Goal: Transaction & Acquisition: Purchase product/service

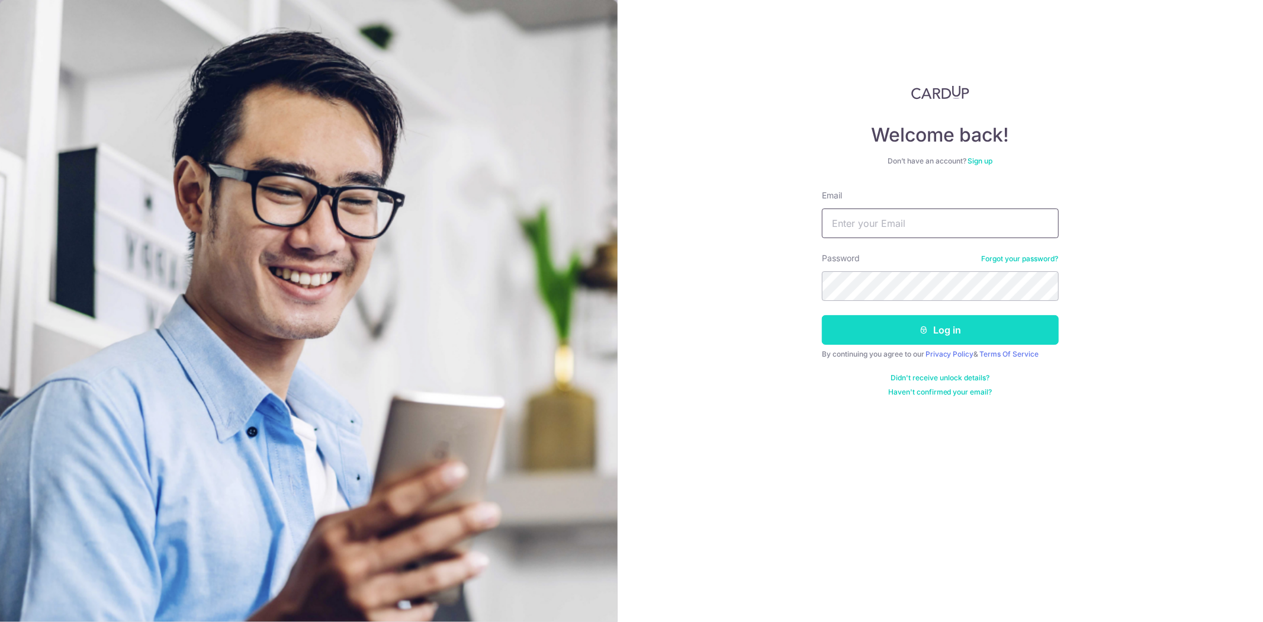
type input "christopher.quek@gmail.com"
click at [906, 318] on button "Log in" at bounding box center [940, 330] width 237 height 30
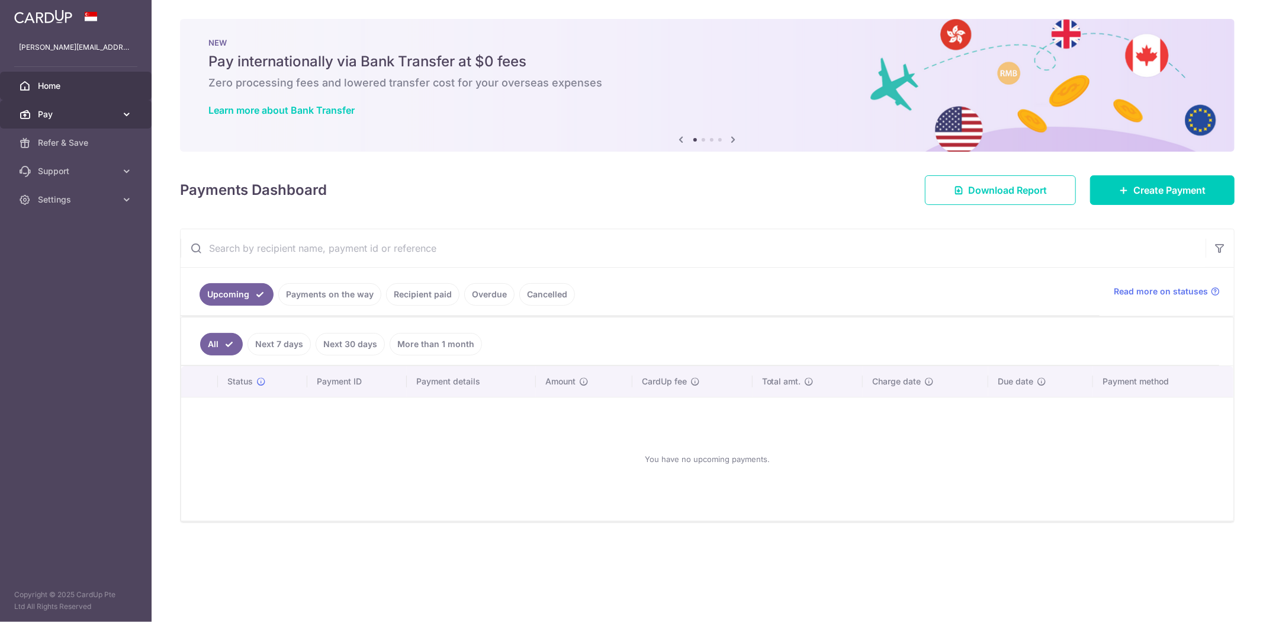
click at [51, 102] on link "Pay" at bounding box center [76, 114] width 152 height 28
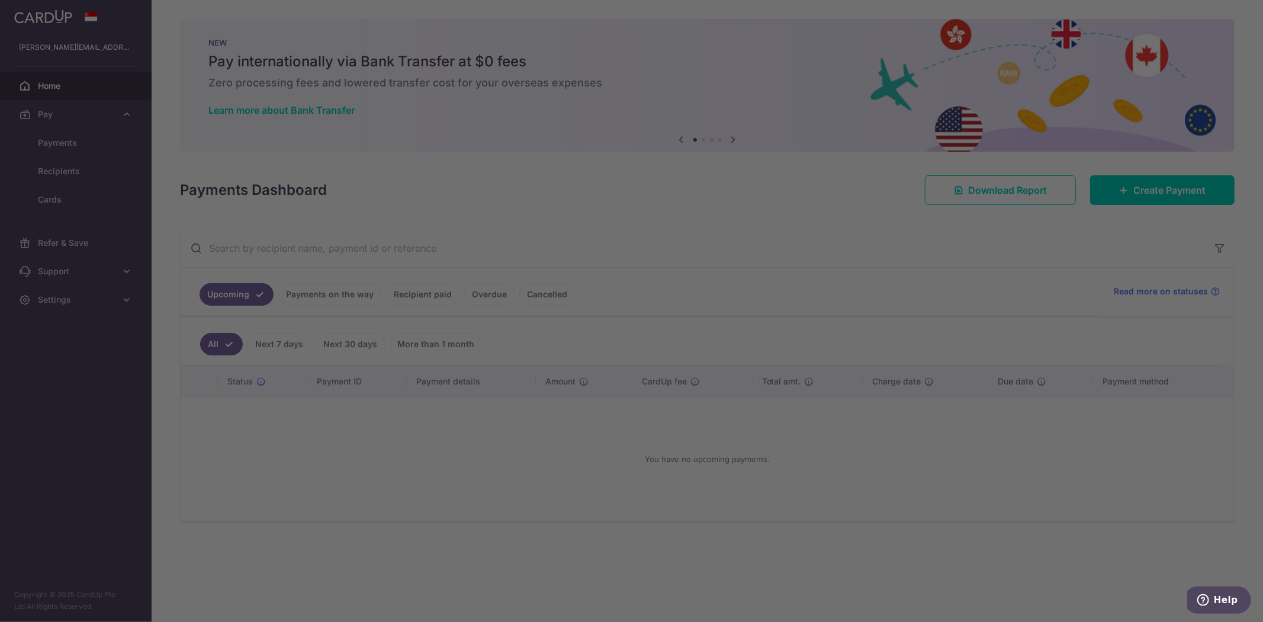
click at [66, 138] on div at bounding box center [637, 314] width 1275 height 628
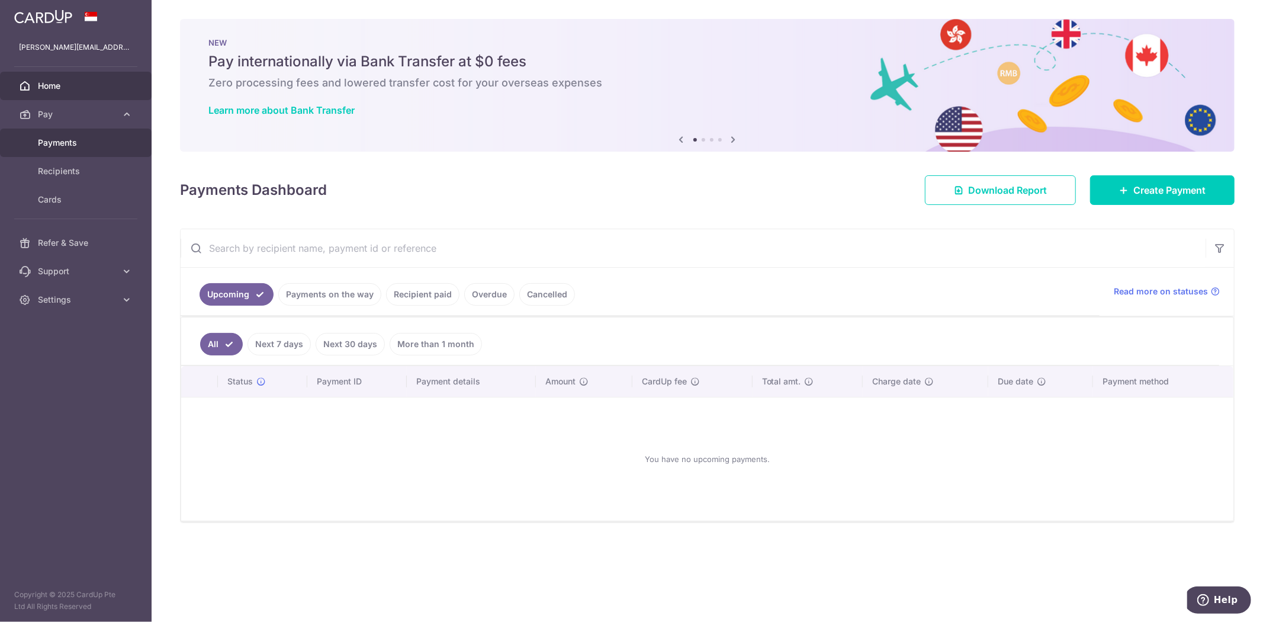
click at [116, 150] on link "Payments" at bounding box center [76, 142] width 152 height 28
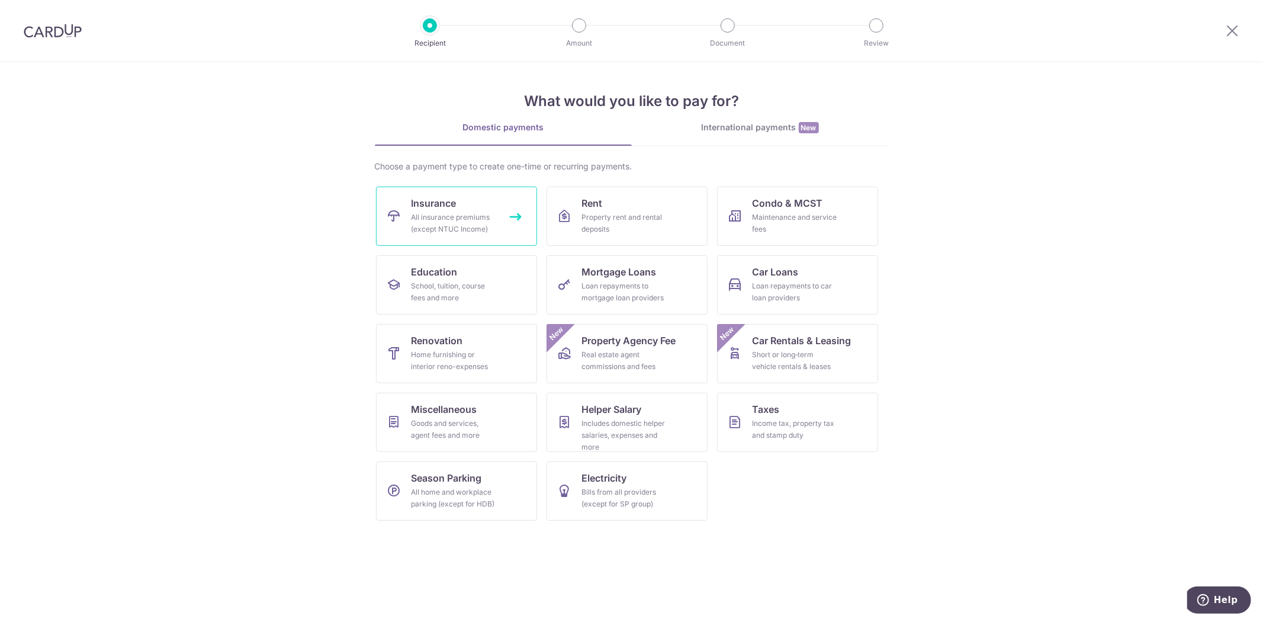
click at [424, 203] on span "Insurance" at bounding box center [433, 203] width 45 height 14
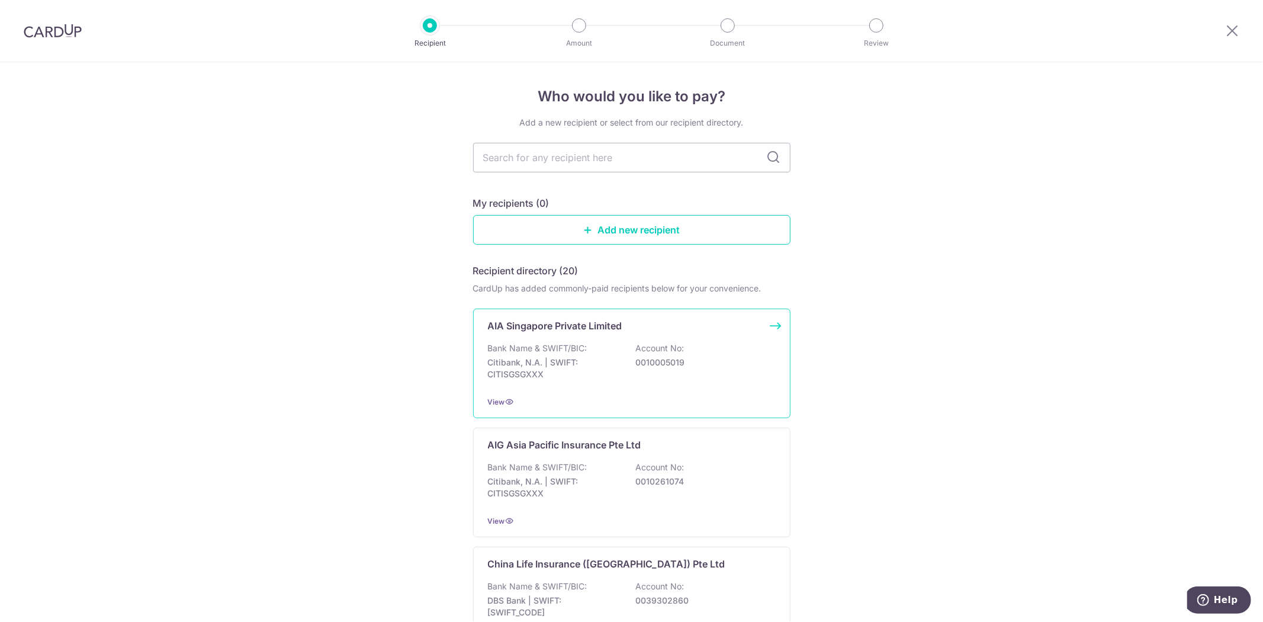
click at [608, 323] on p "AIA Singapore Private Limited" at bounding box center [555, 325] width 134 height 14
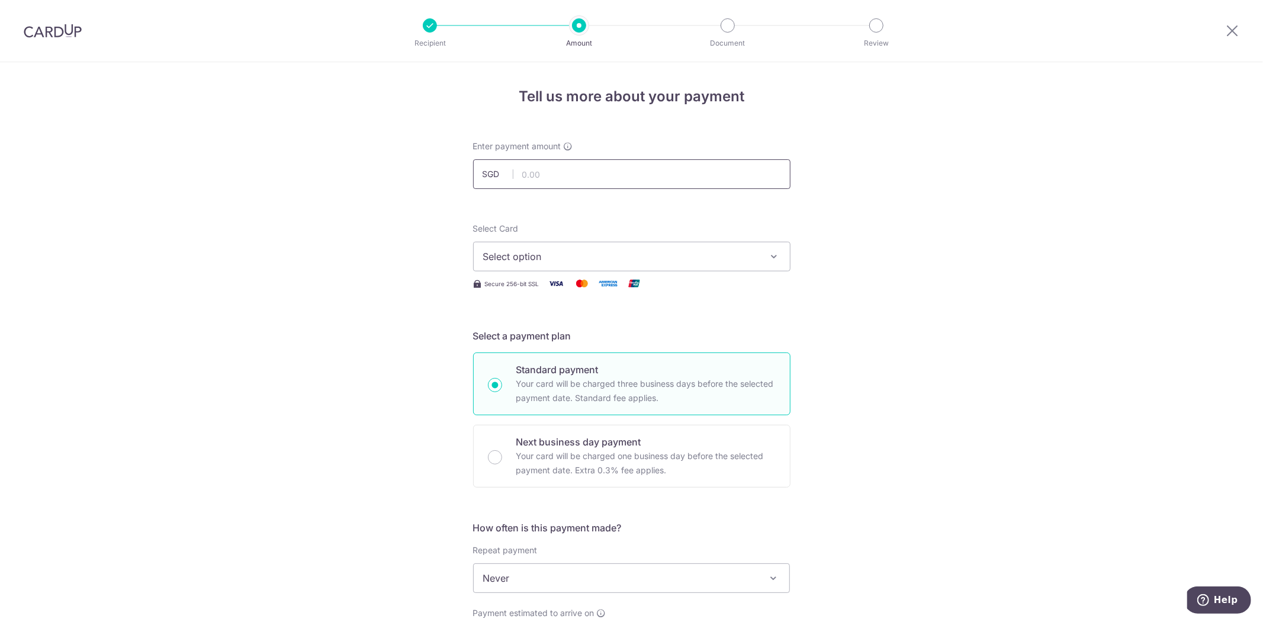
click at [598, 160] on input "text" at bounding box center [631, 174] width 317 height 30
click at [547, 175] on input "text" at bounding box center [631, 174] width 317 height 30
type input "339.22"
click at [578, 334] on span "**** 6295" at bounding box center [631, 341] width 297 height 14
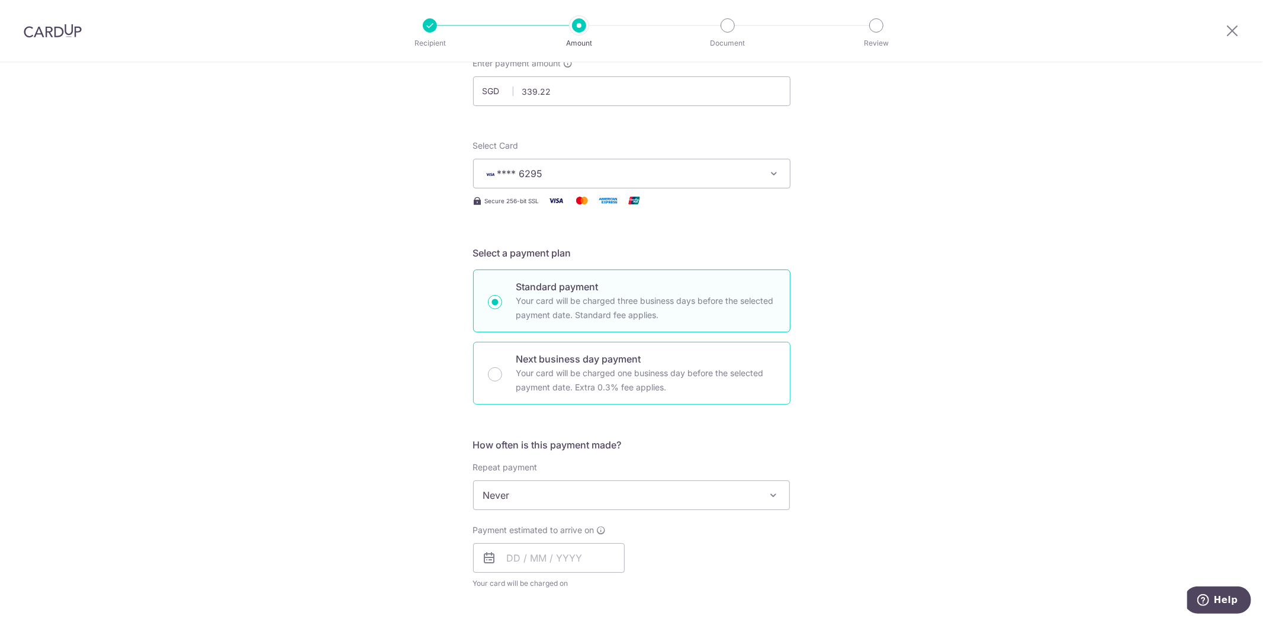
scroll to position [263, 0]
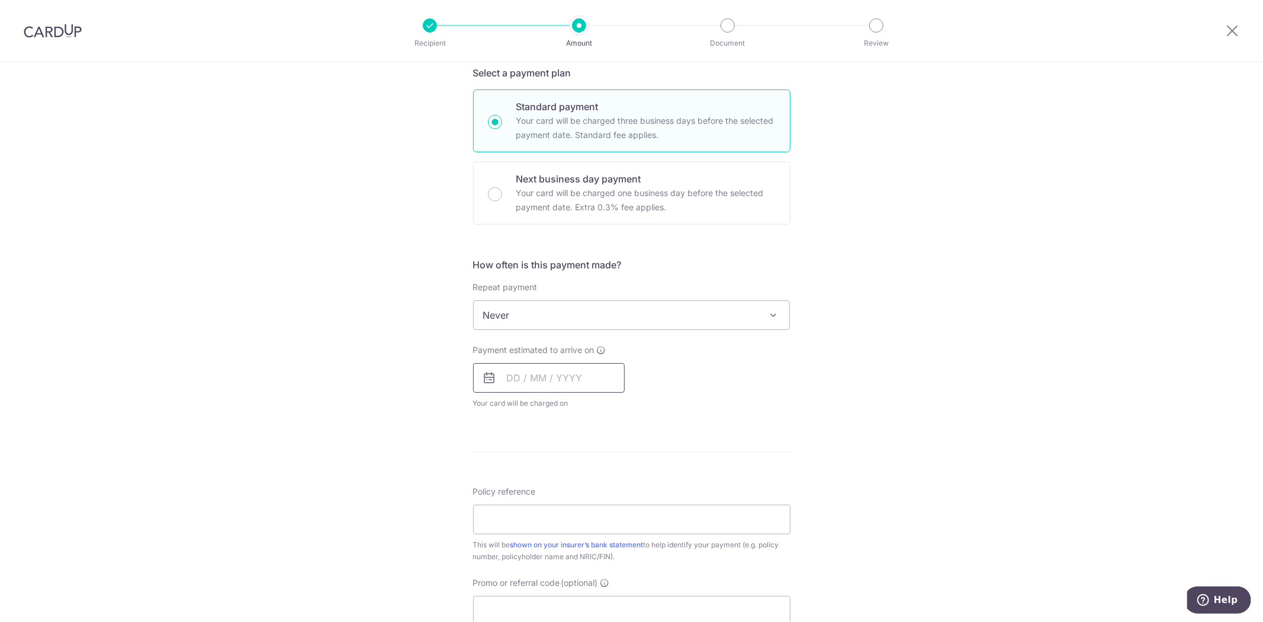
click at [500, 365] on input "text" at bounding box center [549, 378] width 152 height 30
click at [582, 456] on link "4" at bounding box center [591, 461] width 19 height 19
type input "[DATE]"
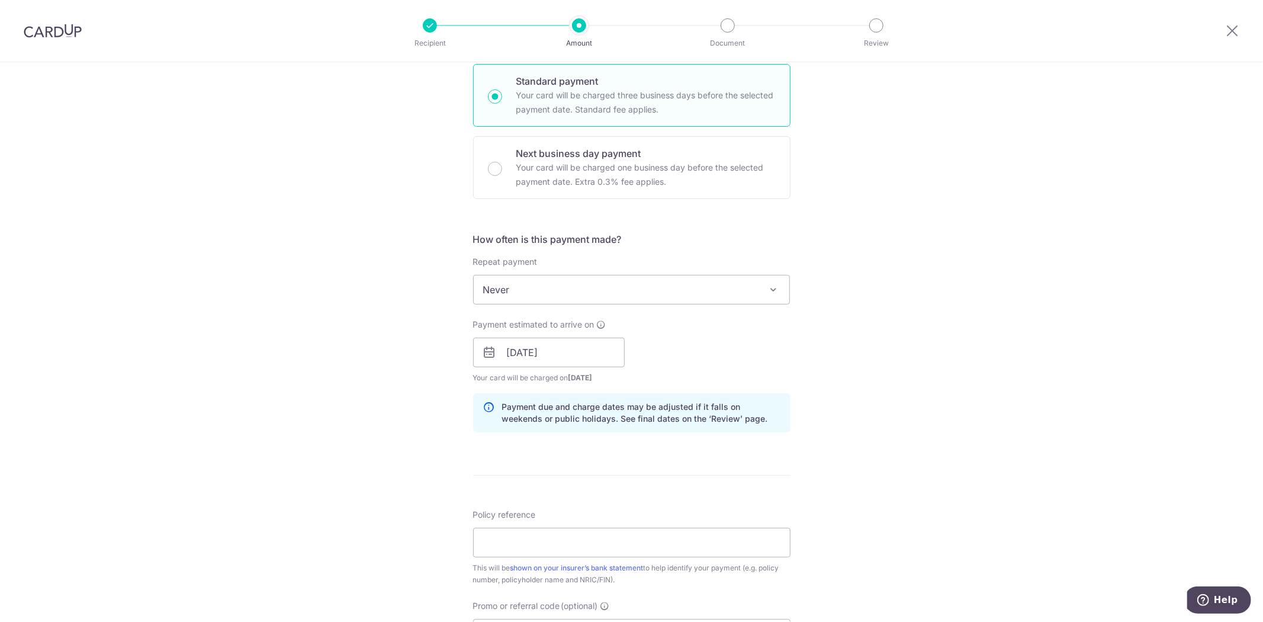
scroll to position [394, 0]
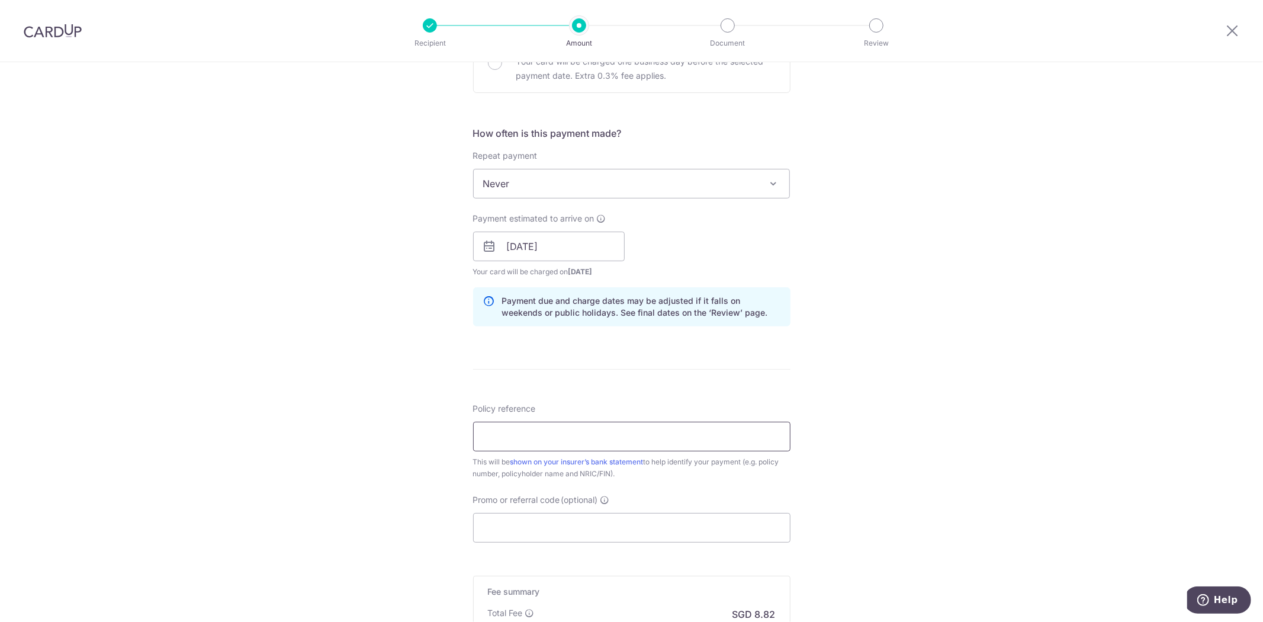
click at [545, 428] on input "Policy reference" at bounding box center [631, 436] width 317 height 30
type input "E234727719"
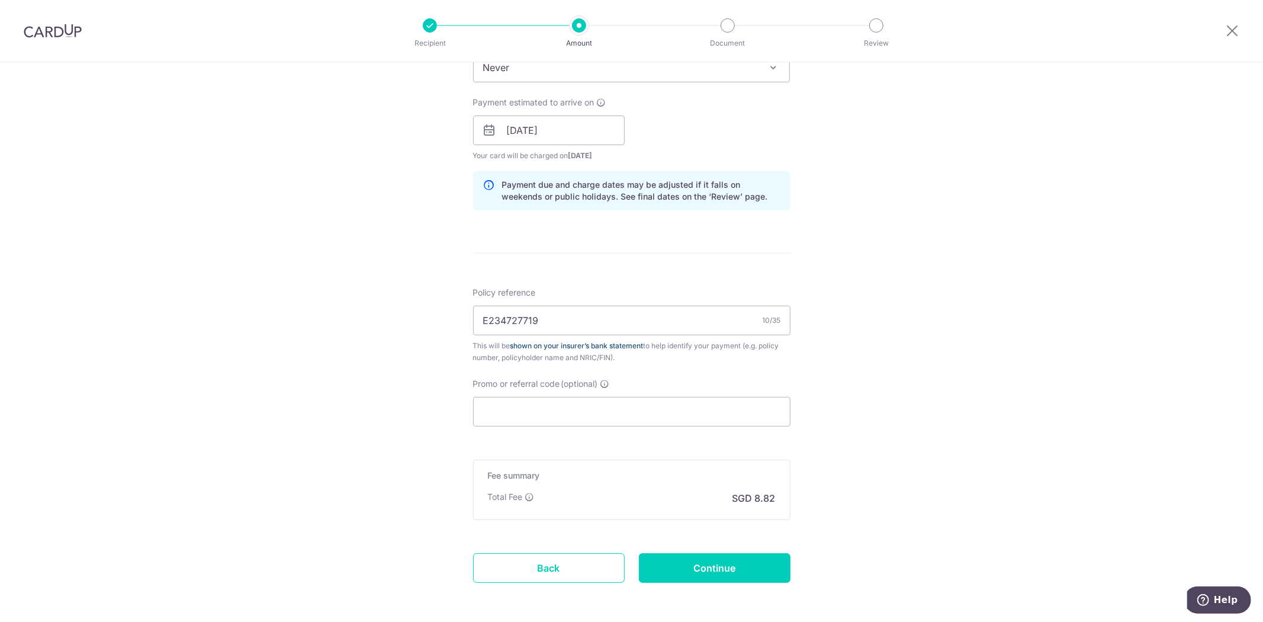
scroll to position [526, 0]
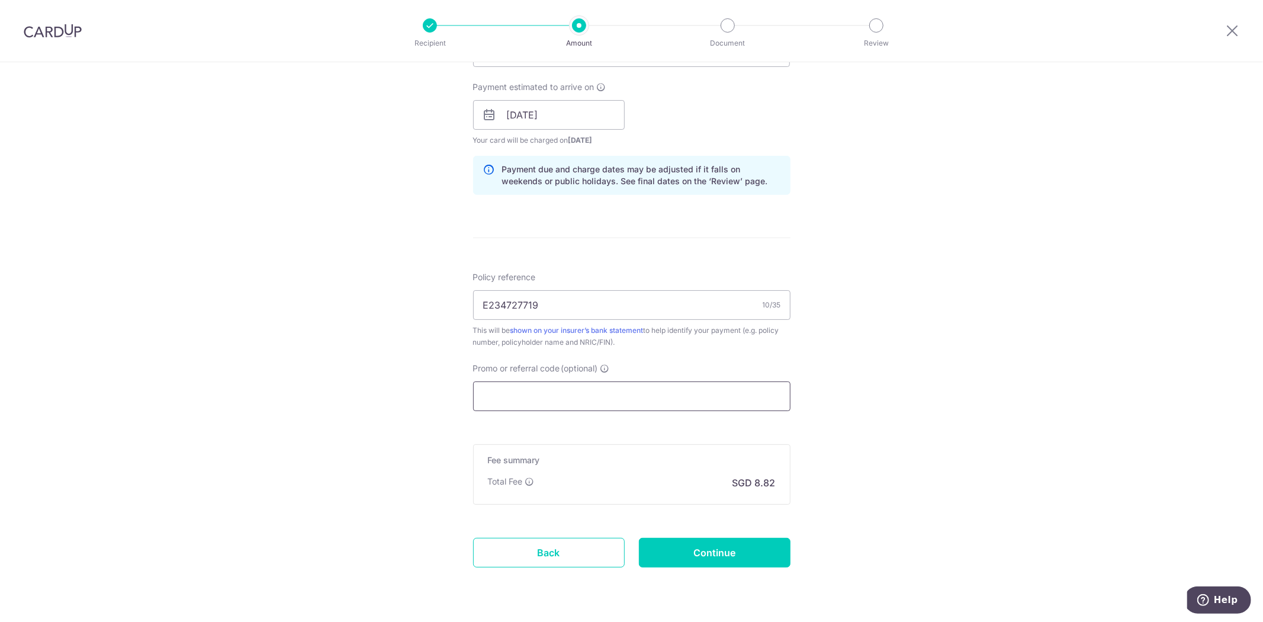
click at [514, 400] on input "Promo or referral code (optional)" at bounding box center [631, 396] width 317 height 30
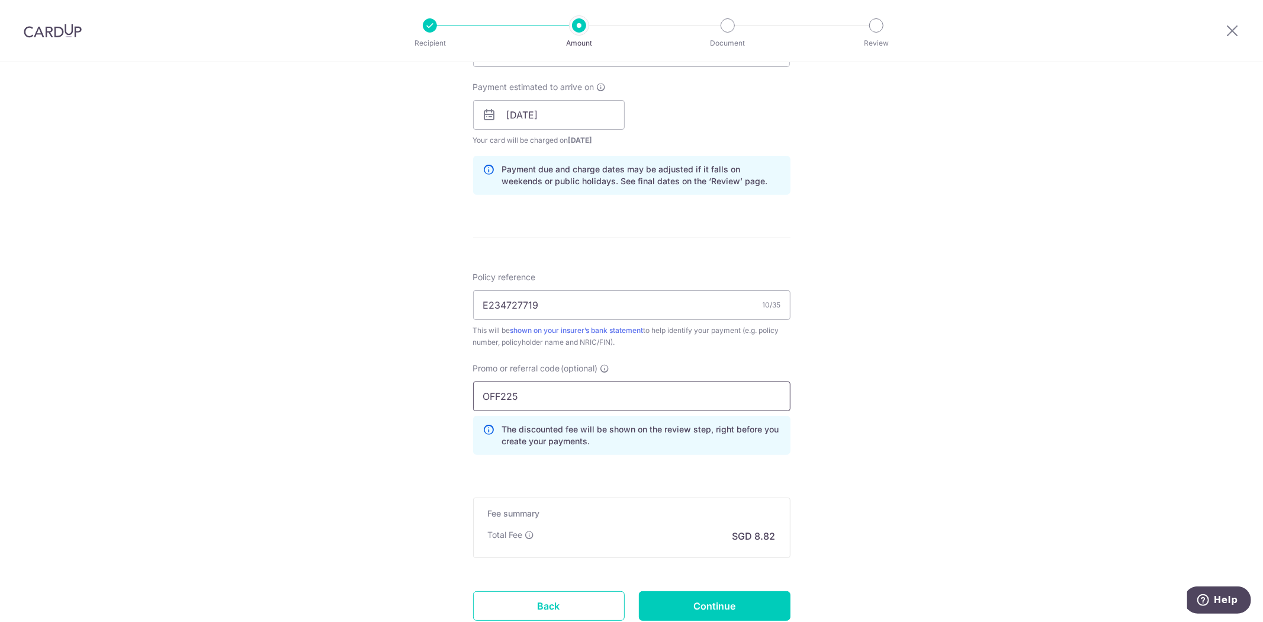
type input "OFF225"
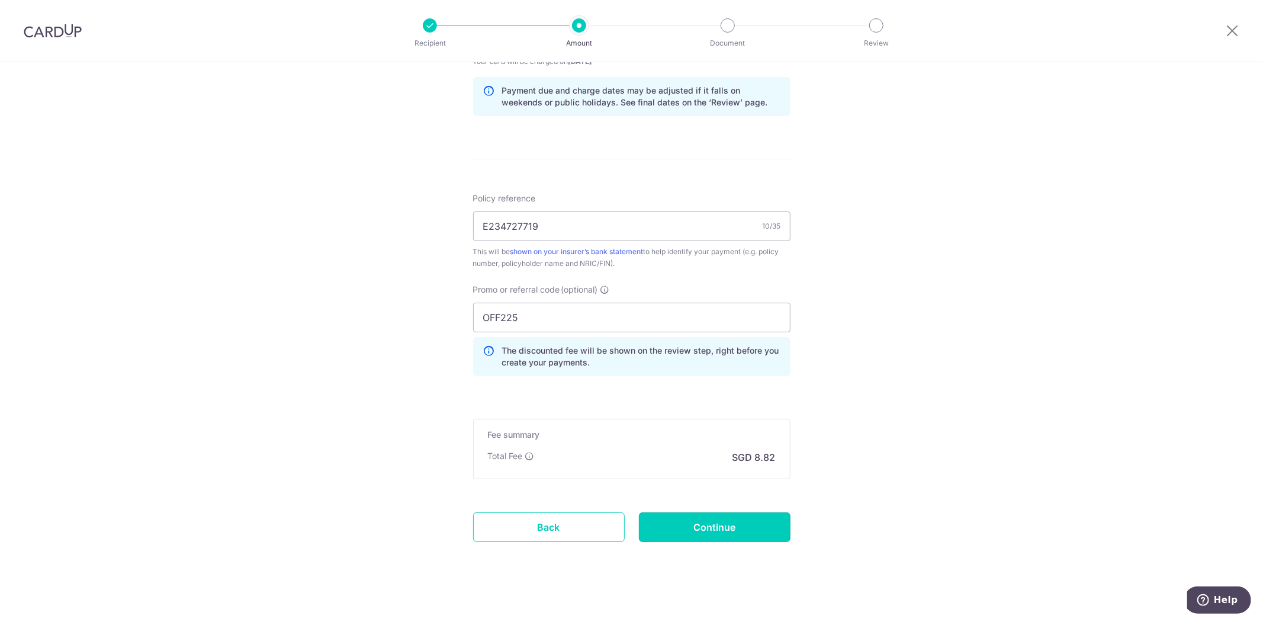
scroll to position [613, 0]
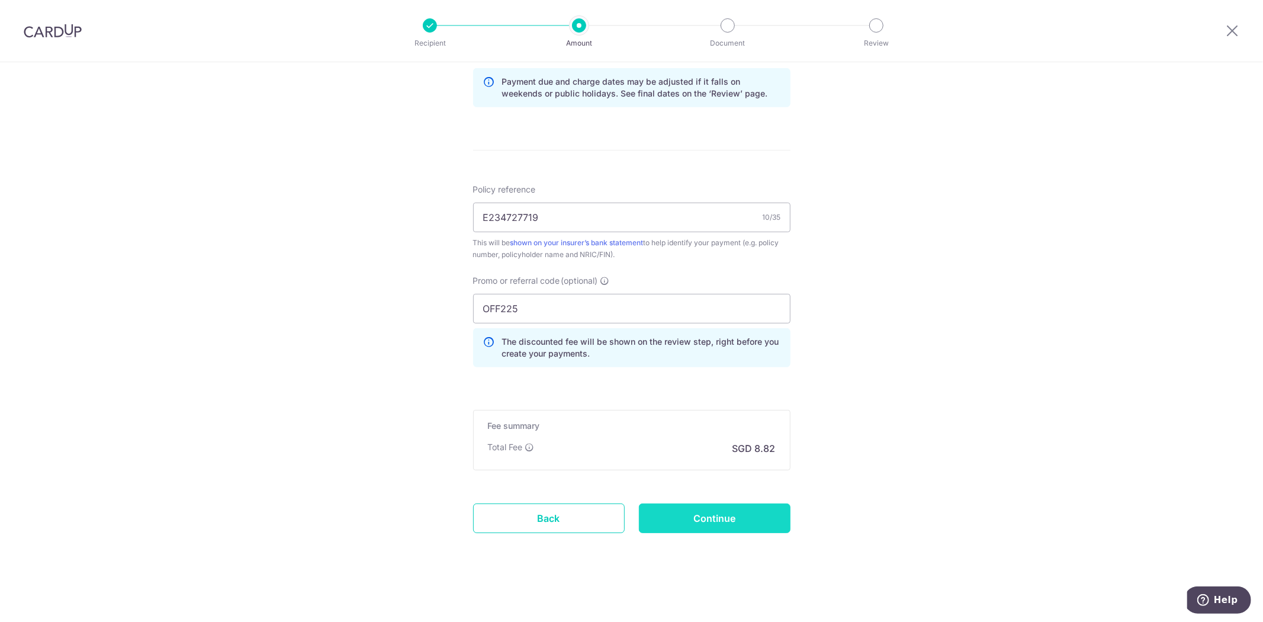
click at [738, 529] on input "Continue" at bounding box center [715, 518] width 152 height 30
type input "Create Schedule"
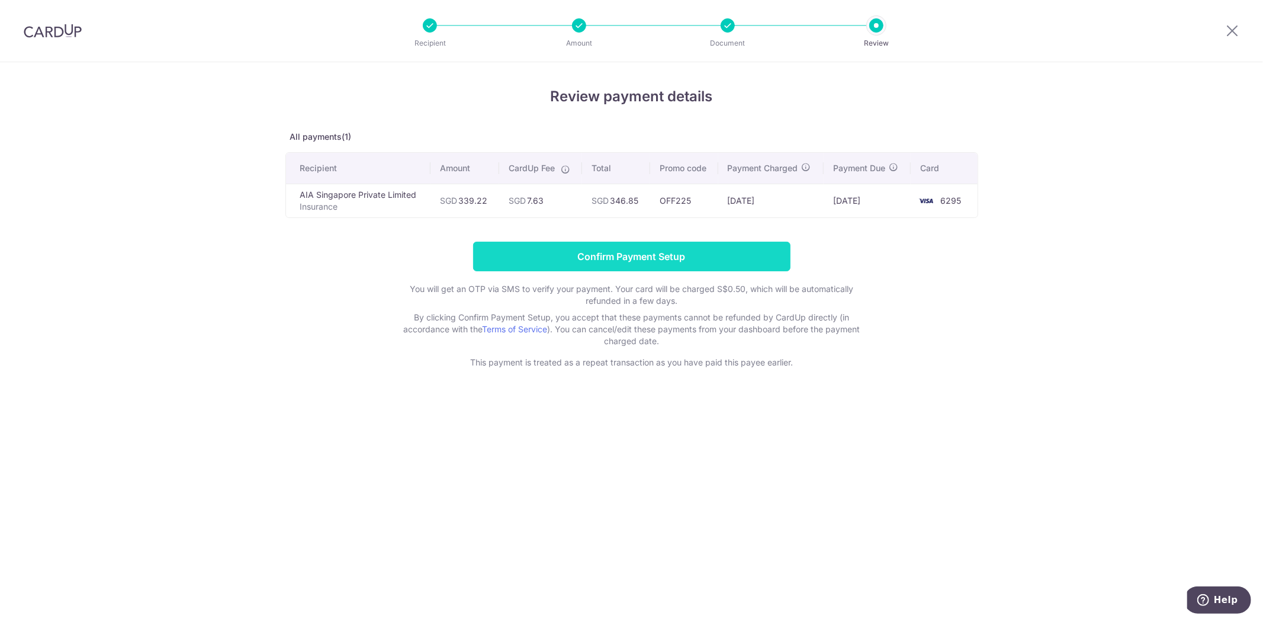
click at [657, 263] on input "Confirm Payment Setup" at bounding box center [631, 257] width 317 height 30
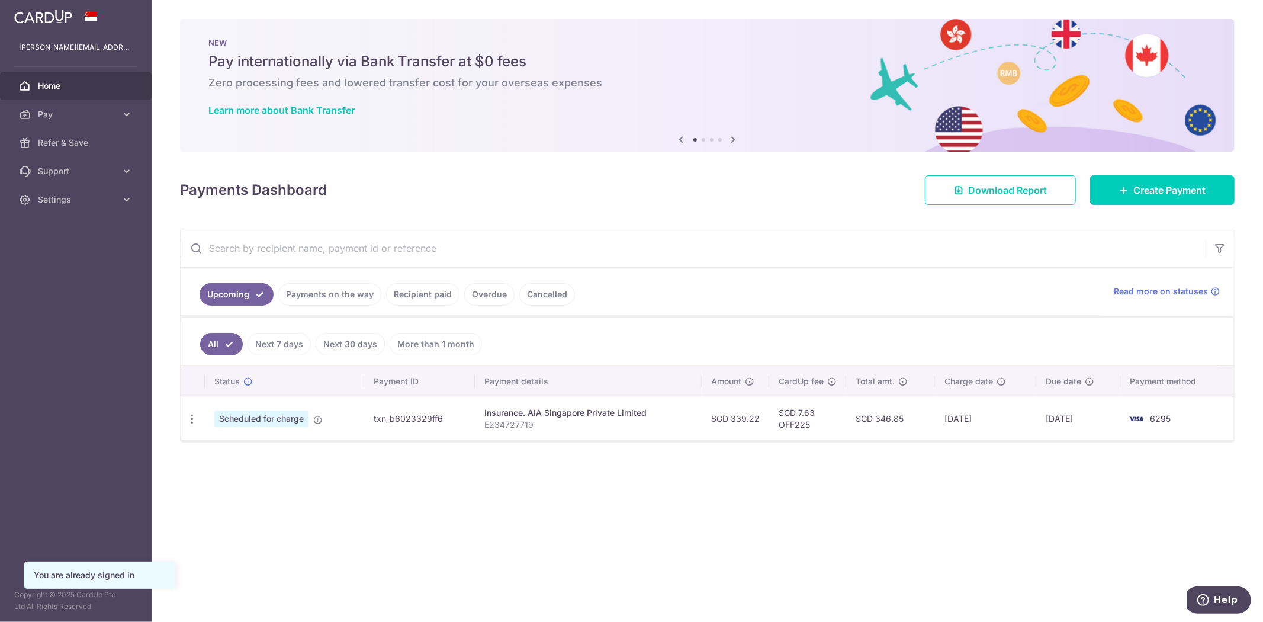
click at [336, 295] on link "Payments on the way" at bounding box center [329, 294] width 103 height 22
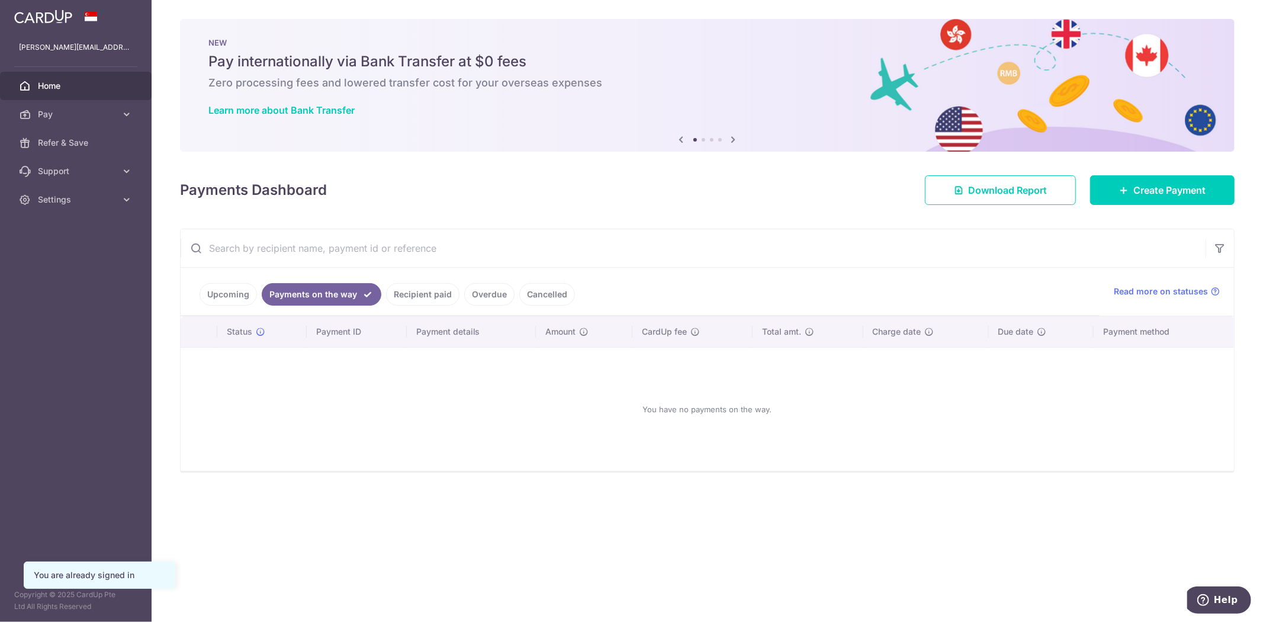
click at [440, 301] on link "Recipient paid" at bounding box center [422, 294] width 73 height 22
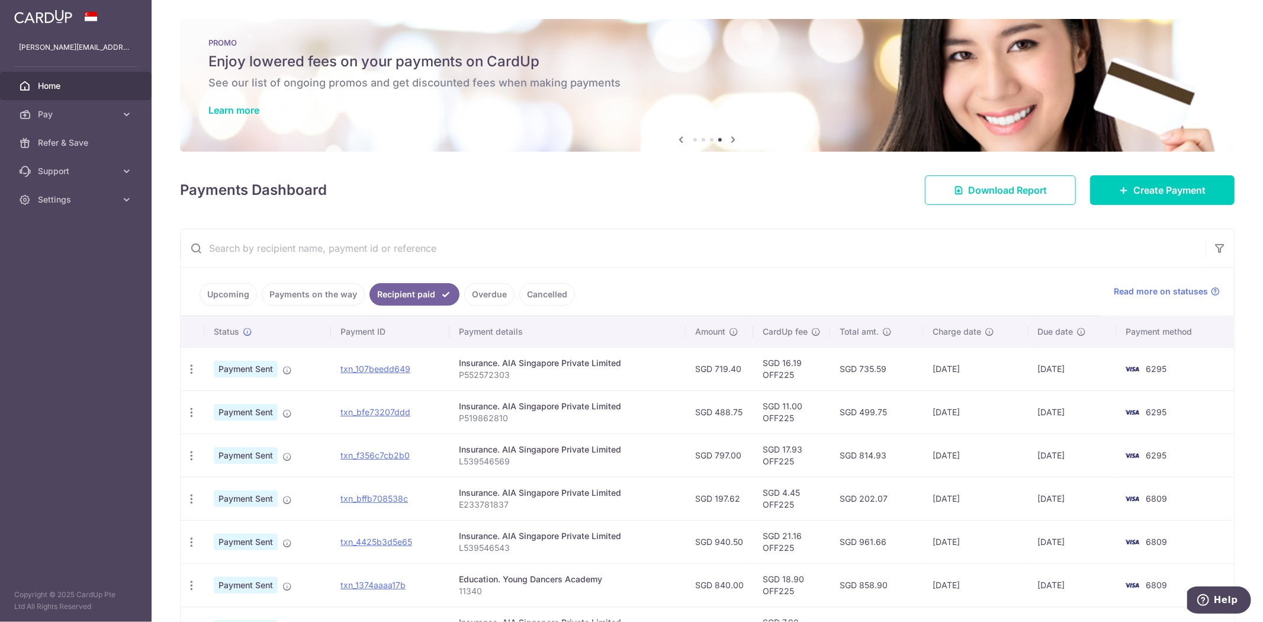
click at [217, 300] on link "Upcoming" at bounding box center [227, 294] width 57 height 22
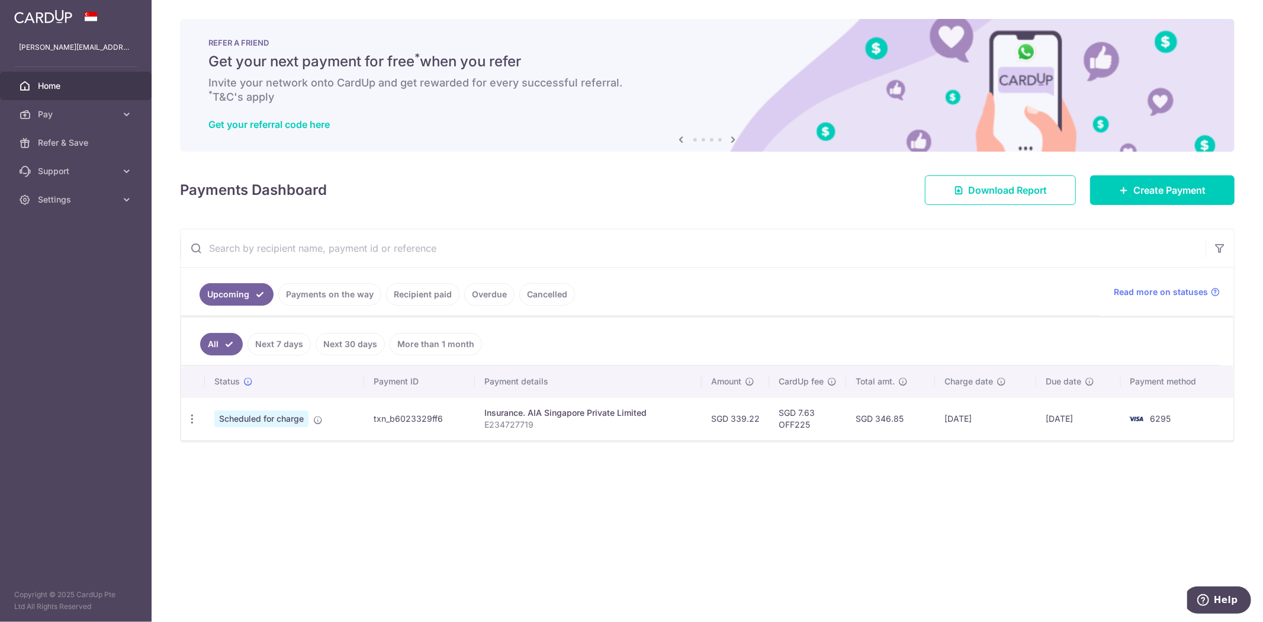
click at [346, 298] on link "Payments on the way" at bounding box center [329, 294] width 103 height 22
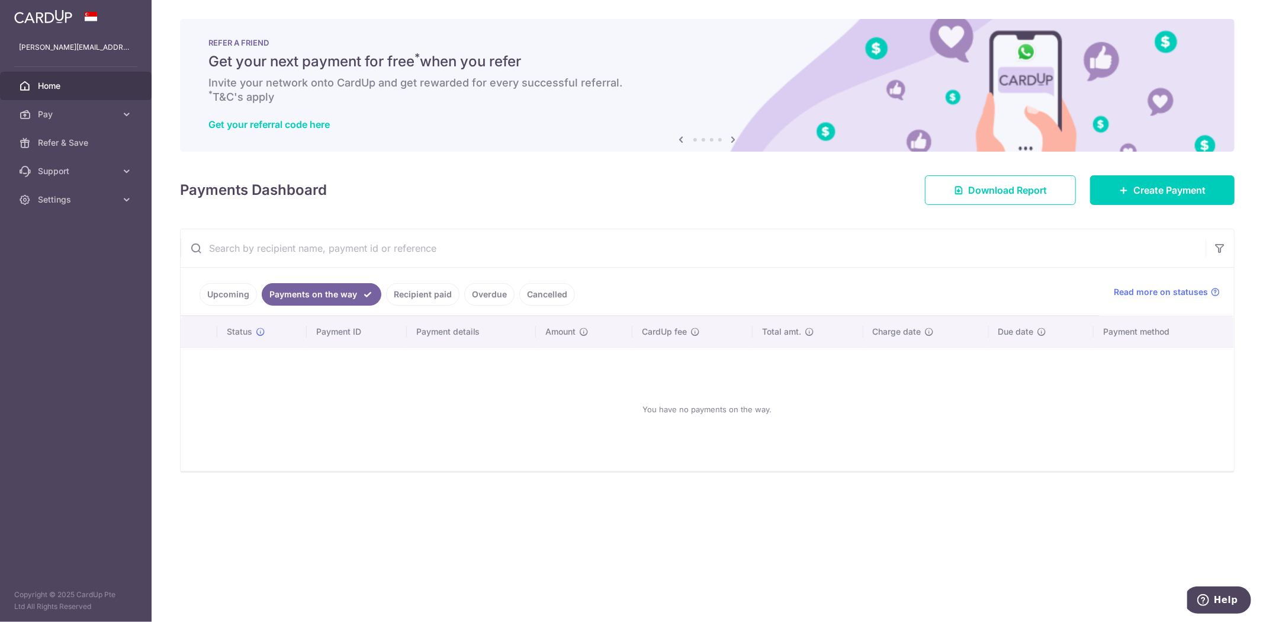
click at [413, 297] on link "Recipient paid" at bounding box center [422, 294] width 73 height 22
